Goal: Task Accomplishment & Management: Use online tool/utility

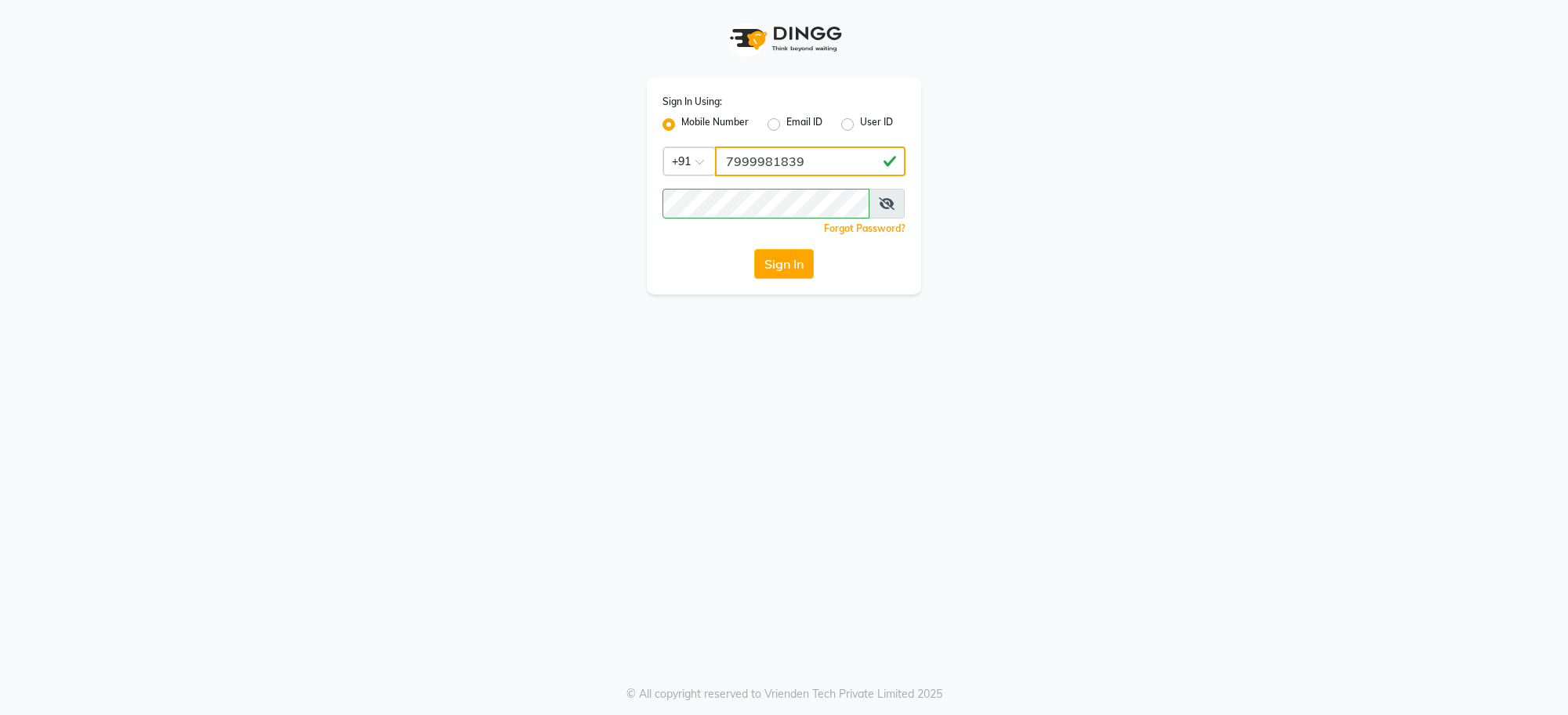
click at [840, 158] on input "7999981839" at bounding box center [810, 162] width 190 height 30
type input "7"
type input "9874948901"
click at [750, 186] on div "Sign In Using: Mobile Number Email ID User ID Country Code × [PHONE_NUMBER] Rem…" at bounding box center [784, 186] width 275 height 217
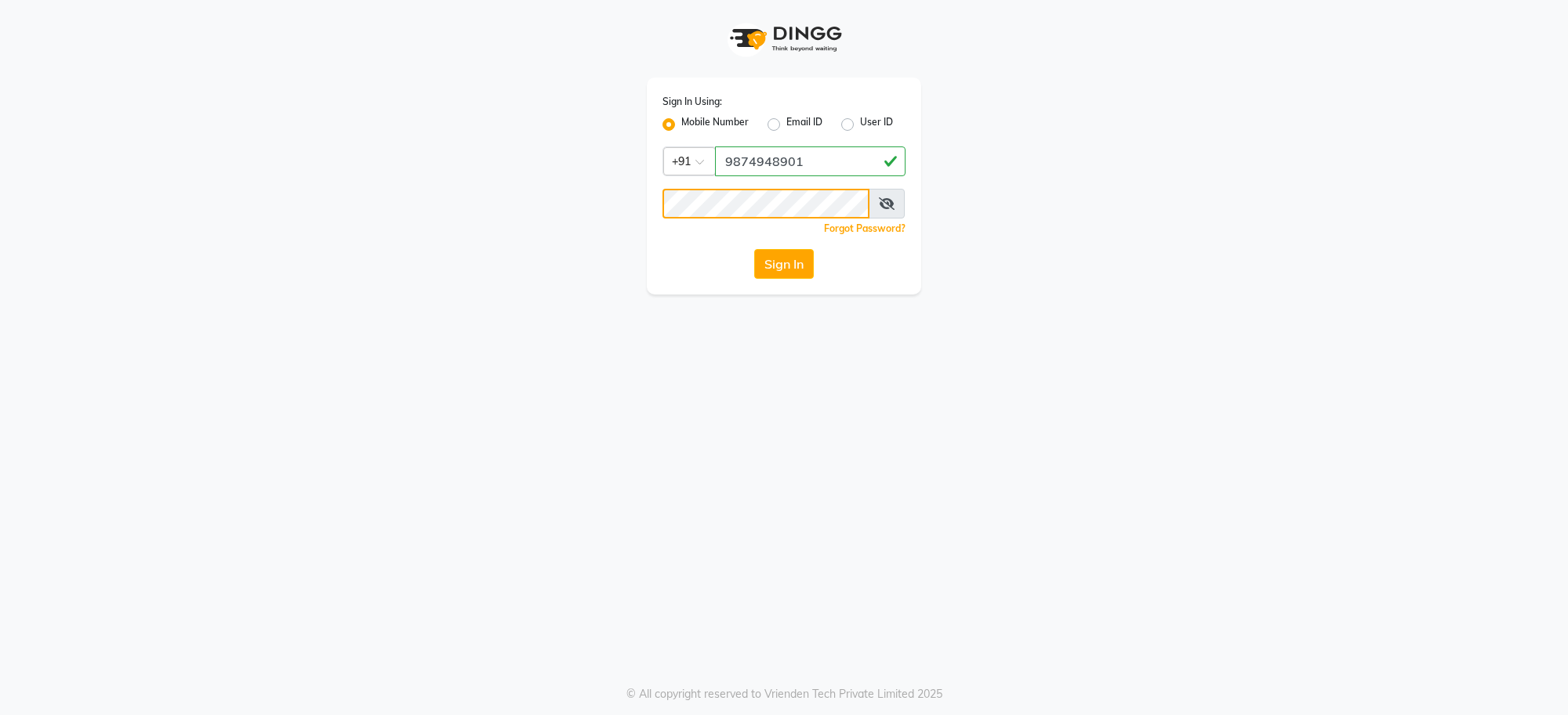
click at [754, 249] on button "Sign In" at bounding box center [784, 264] width 60 height 30
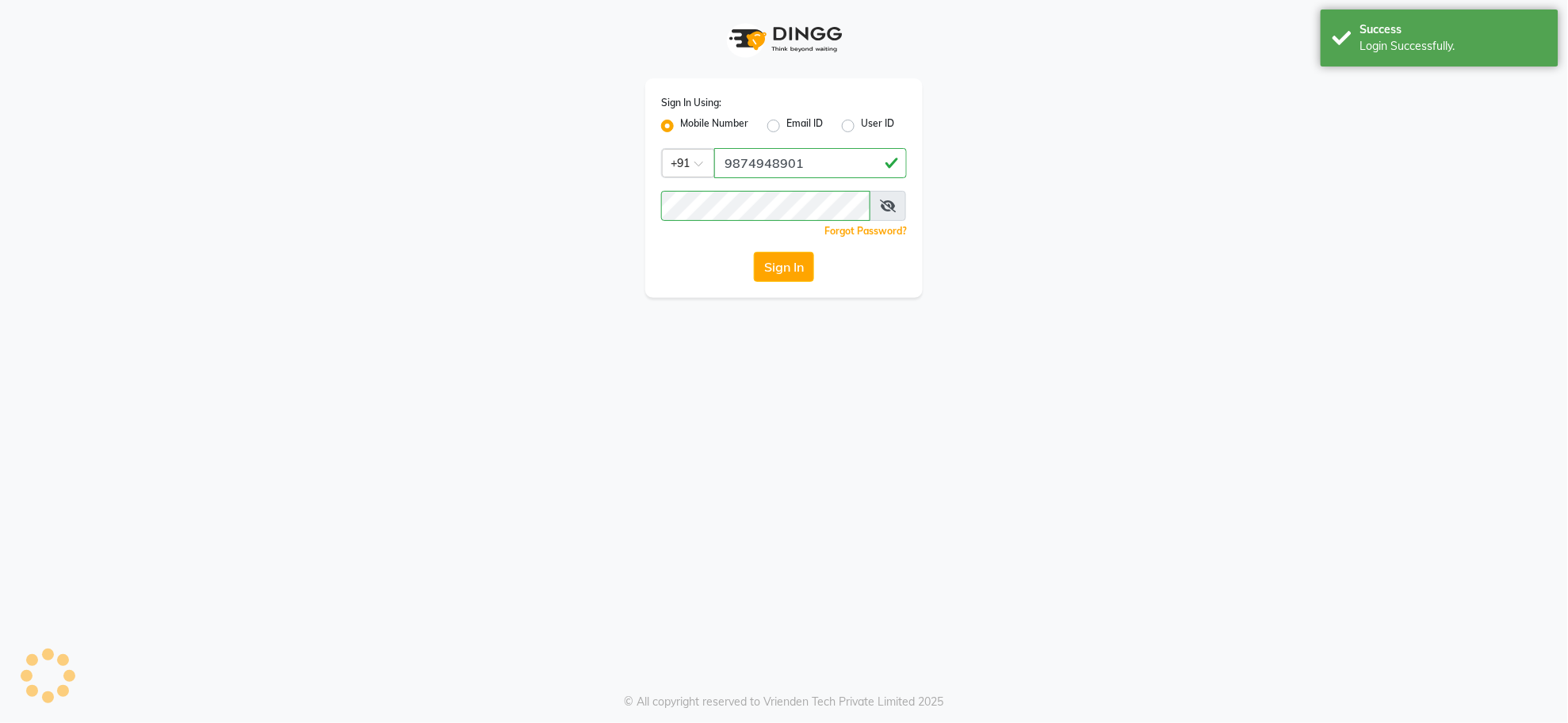
select select "service"
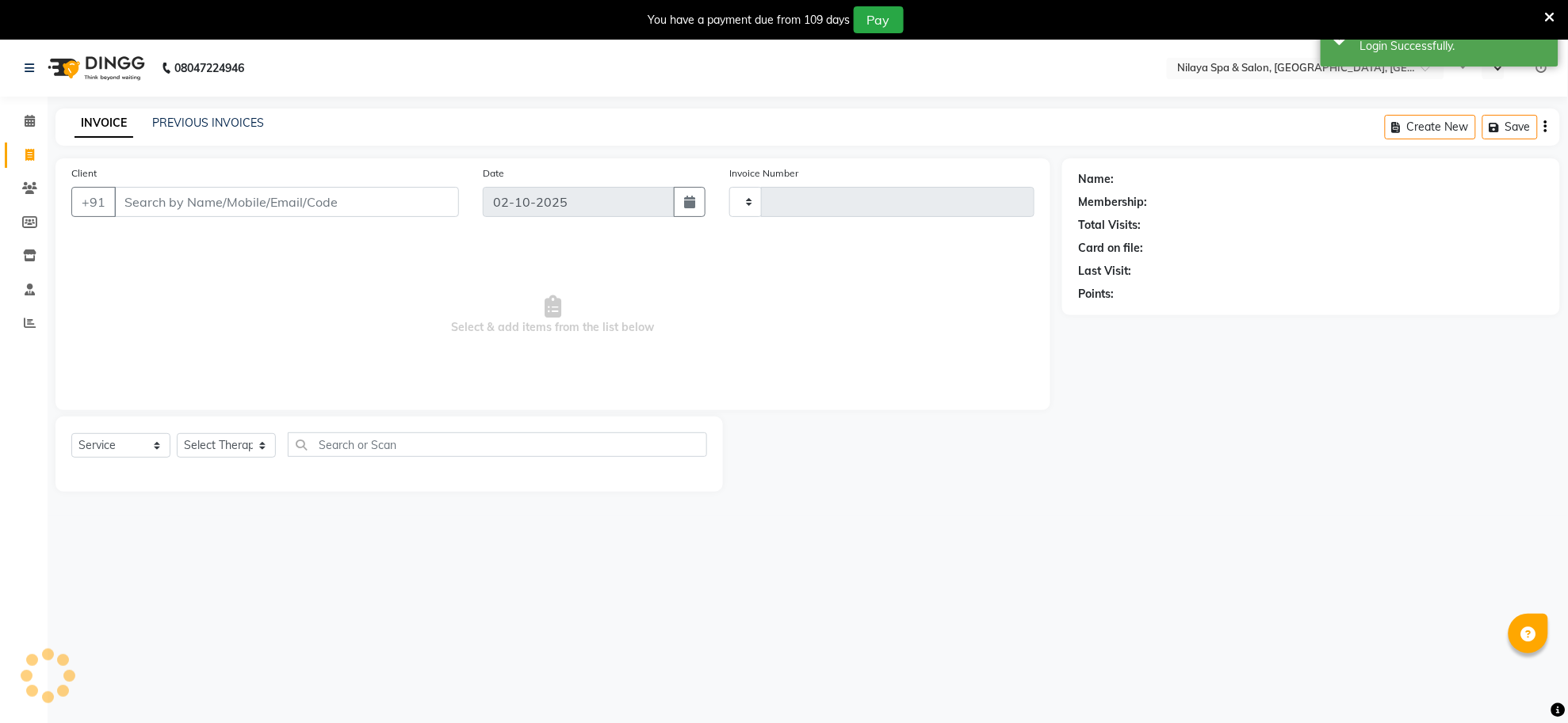
type input "1563"
select select "en"
select select "8283"
click at [25, 119] on icon at bounding box center [30, 120] width 11 height 12
